Goal: Task Accomplishment & Management: Manage account settings

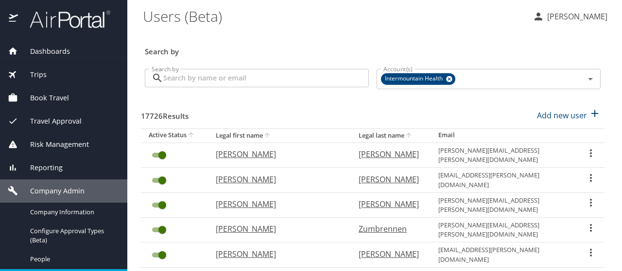
scroll to position [97, 0]
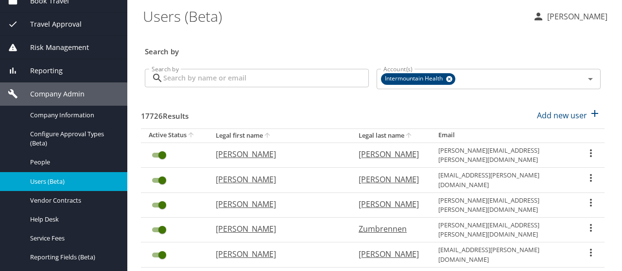
click at [202, 82] on input "Search by" at bounding box center [265, 78] width 205 height 18
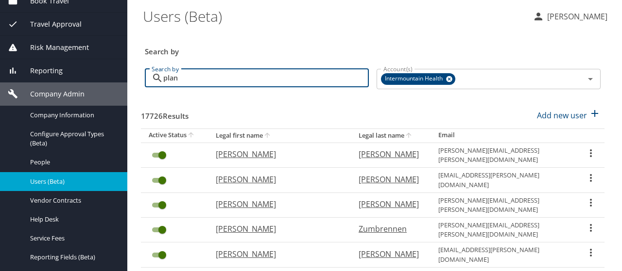
type input "plant"
checkbox input "false"
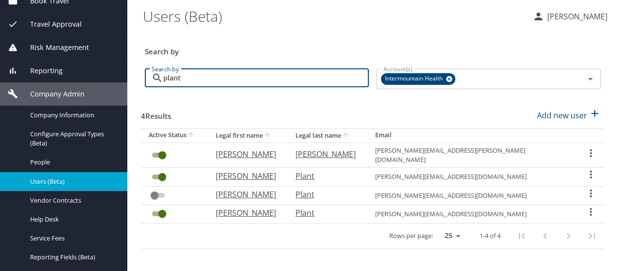
type input "plant"
click at [589, 169] on icon "User Search Table" at bounding box center [591, 175] width 12 height 12
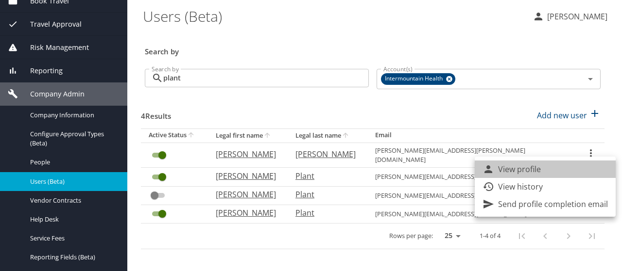
click at [589, 169] on li "View profile" at bounding box center [544, 169] width 141 height 17
select select "US"
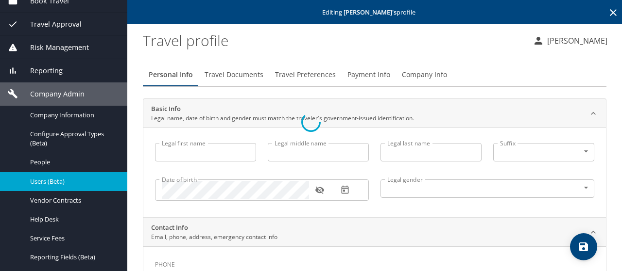
type input "[PERSON_NAME]"
type input "Plant"
type input "[DEMOGRAPHIC_DATA]"
select select "US"
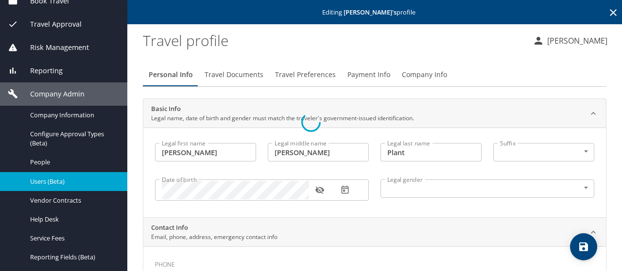
select select "US"
click at [416, 74] on span "Company Info" at bounding box center [424, 75] width 45 height 12
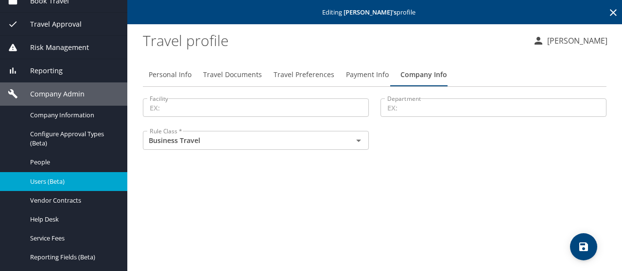
click at [176, 103] on input "Facility" at bounding box center [256, 108] width 226 height 18
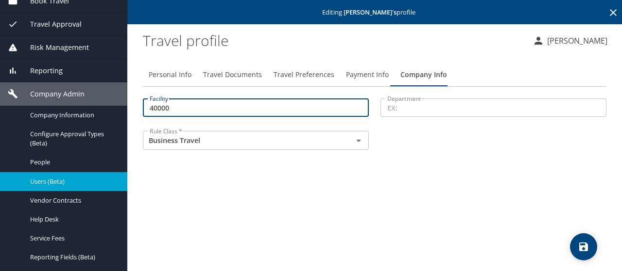
type input "40000"
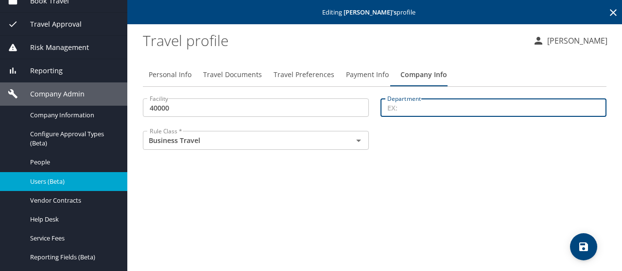
click at [401, 107] on input "Department" at bounding box center [493, 108] width 226 height 18
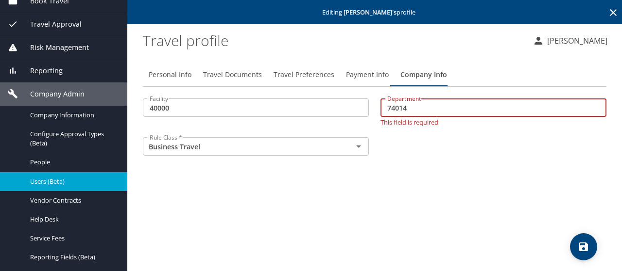
type input "74014"
click at [576, 246] on span "save" at bounding box center [583, 247] width 27 height 12
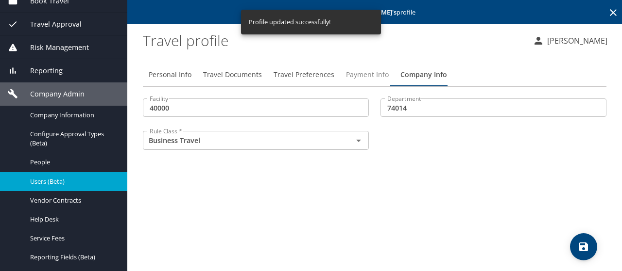
click at [350, 73] on span "Payment Info" at bounding box center [367, 75] width 43 height 12
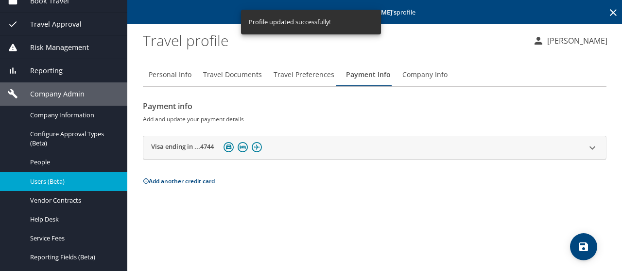
click at [294, 149] on div "Visa ending in ...4744" at bounding box center [365, 147] width 429 height 15
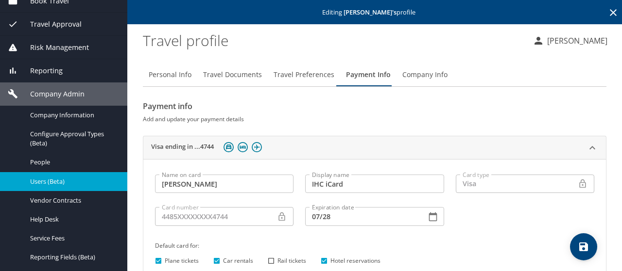
click at [607, 9] on icon at bounding box center [613, 13] width 12 height 12
